Goal: Information Seeking & Learning: Learn about a topic

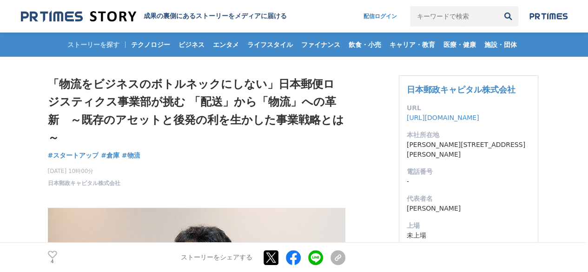
click at [48, 80] on h1 "「物流をビジネスのボトルネックにしない」日本郵便ロジスティクス事業部が挑む 「配送」から「物流」への革新　～既存のアセットと後発の利を生かした事業戦略とは～" at bounding box center [196, 111] width 297 height 72
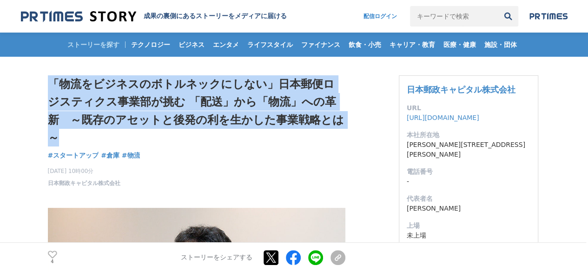
drag, startPoint x: 48, startPoint y: 80, endPoint x: 321, endPoint y: 114, distance: 275.6
click at [321, 114] on h1 "「物流をビジネスのボトルネックにしない」日本郵便ロジスティクス事業部が挑む 「配送」から「物流」への革新　～既存のアセットと後発の利を生かした事業戦略とは～" at bounding box center [196, 111] width 297 height 72
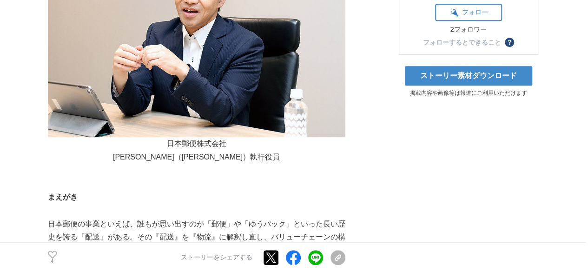
scroll to position [464, 0]
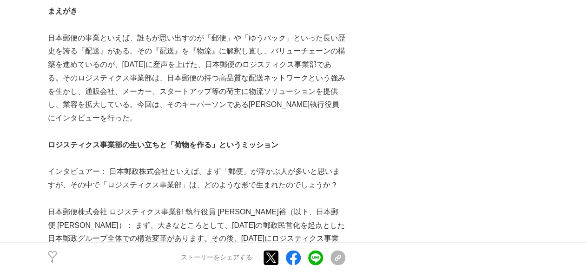
click at [191, 125] on p at bounding box center [196, 131] width 297 height 13
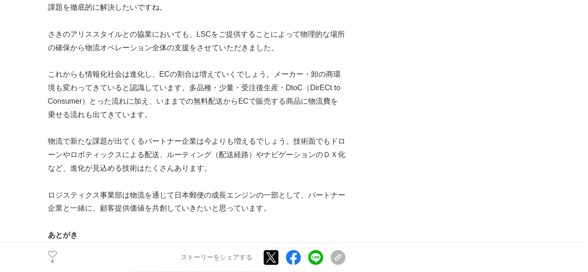
scroll to position [2680, 0]
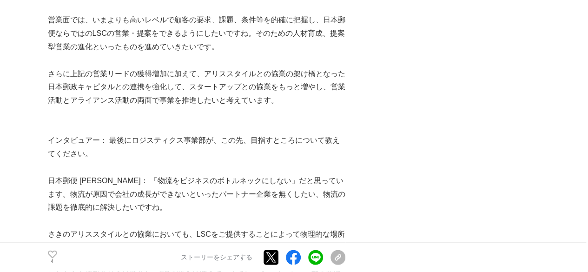
click at [103, 174] on p "日本郵便 [PERSON_NAME]： 「物流をビジネスのボトルネックにしない」だと思っています。物流が原因で会社の成長ができないといったパートナー企業を無く…" at bounding box center [196, 194] width 297 height 40
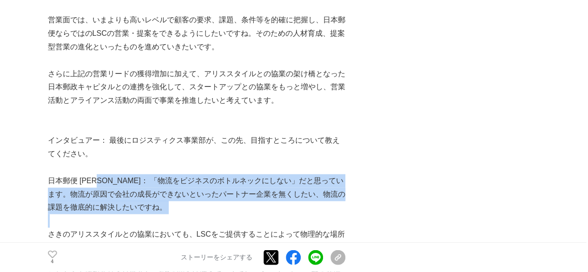
drag, startPoint x: 103, startPoint y: 122, endPoint x: 136, endPoint y: 145, distance: 40.0
click at [136, 174] on p "日本郵便 [PERSON_NAME]： 「物流をビジネスのボトルネックにしない」だと思っています。物流が原因で会社の成長ができないといったパートナー企業を無く…" at bounding box center [196, 194] width 297 height 40
copy p "「物流をビジネスのボトルネックにしない」だと思っています。物流が原因で会社の成長ができないといったパートナー企業を無くしたい、物流の課題を徹底的に解決したいで…"
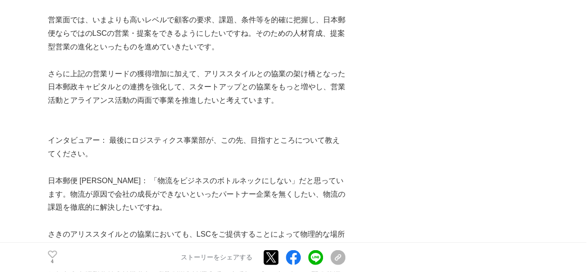
click at [135, 134] on p "インタビュアー： 最後にロジスティクス事業部が、この先、目指すところについて教えてください。" at bounding box center [196, 147] width 297 height 27
click at [220, 134] on p "インタビュアー： 最後にロジスティクス事業部が、この先、目指すところについて教えてください。" at bounding box center [196, 147] width 297 height 27
drag, startPoint x: 220, startPoint y: 82, endPoint x: 288, endPoint y: 88, distance: 67.6
click at [288, 134] on p "インタビュアー： 最後にロジスティクス事業部が、この先、目指すところについて教えてください。" at bounding box center [196, 147] width 297 height 27
copy p "この先、目指すところ"
